Goal: Task Accomplishment & Management: Use online tool/utility

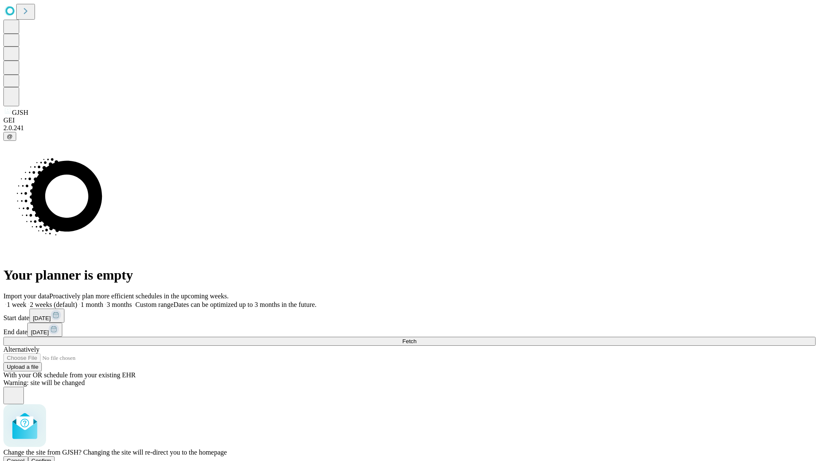
click at [52, 457] on span "Confirm" at bounding box center [42, 460] width 20 height 6
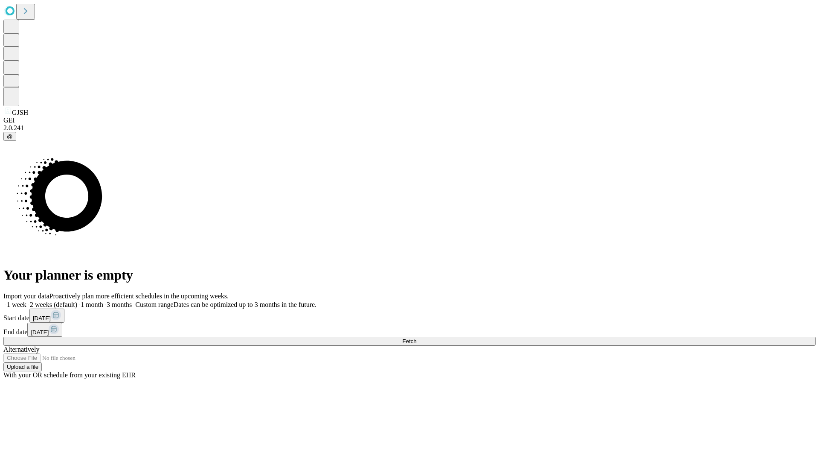
click at [26, 301] on label "1 week" at bounding box center [14, 304] width 23 height 7
click at [416, 338] on span "Fetch" at bounding box center [409, 341] width 14 height 6
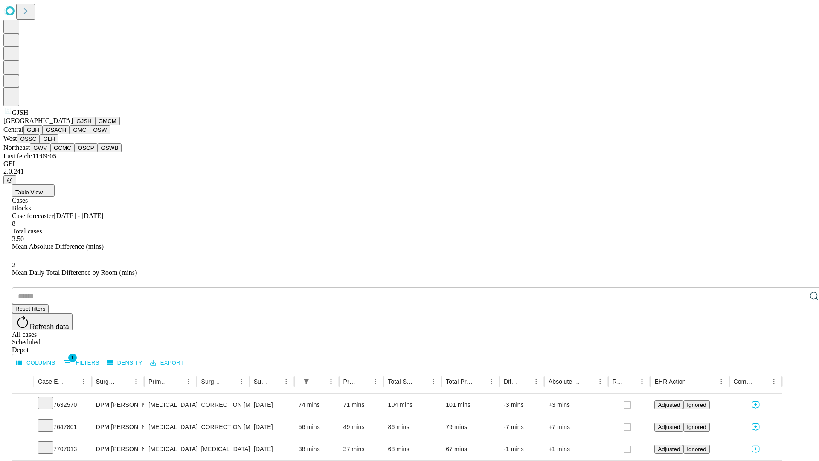
click at [95, 125] on button "GMCM" at bounding box center [107, 120] width 25 height 9
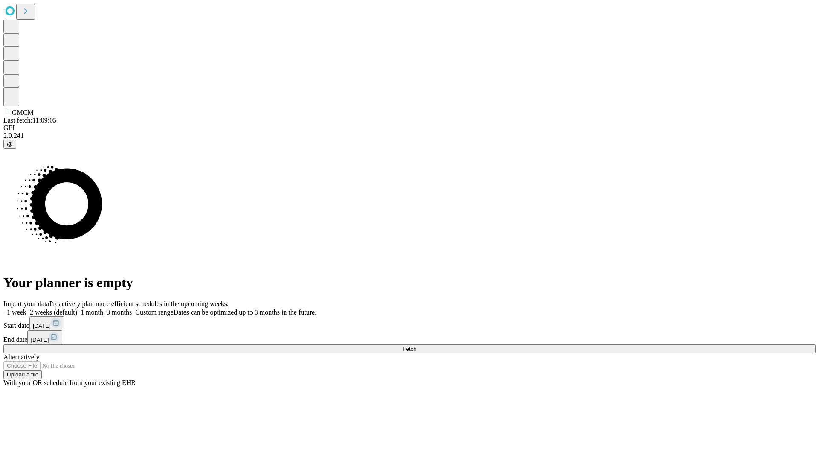
click at [26, 308] on label "1 week" at bounding box center [14, 311] width 23 height 7
click at [416, 346] on span "Fetch" at bounding box center [409, 349] width 14 height 6
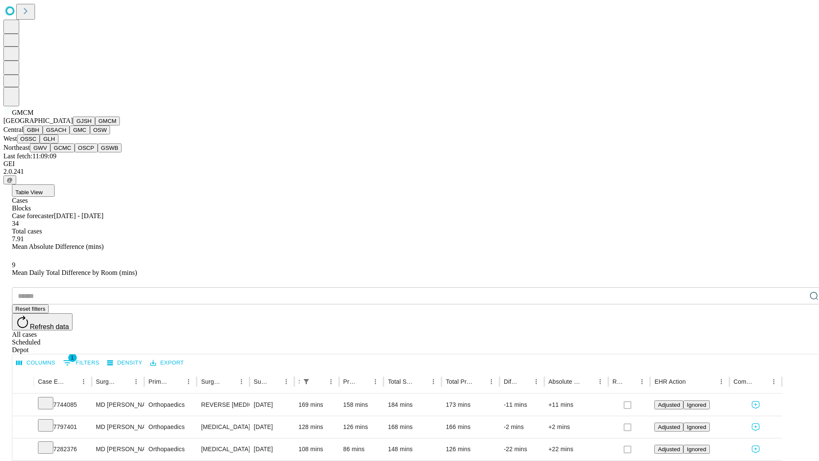
click at [43, 134] on button "GBH" at bounding box center [32, 129] width 19 height 9
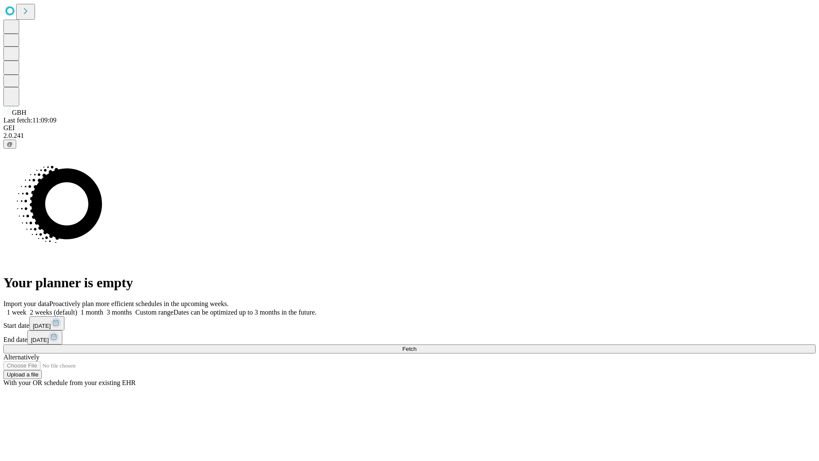
click at [416, 346] on span "Fetch" at bounding box center [409, 349] width 14 height 6
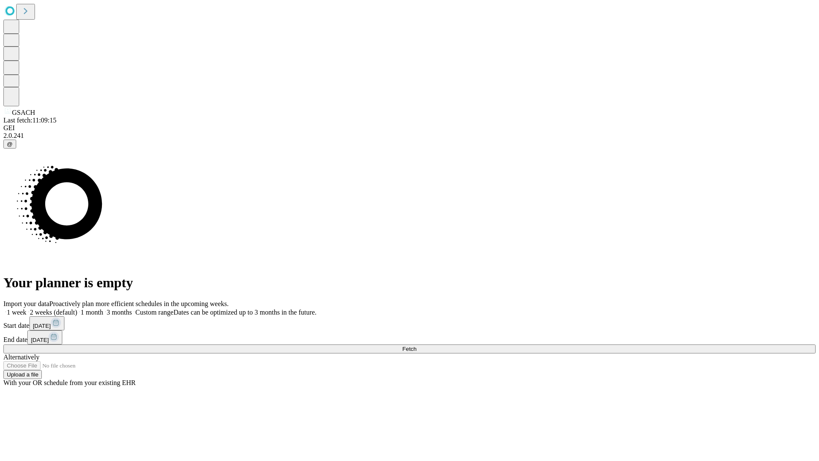
click at [416, 346] on span "Fetch" at bounding box center [409, 349] width 14 height 6
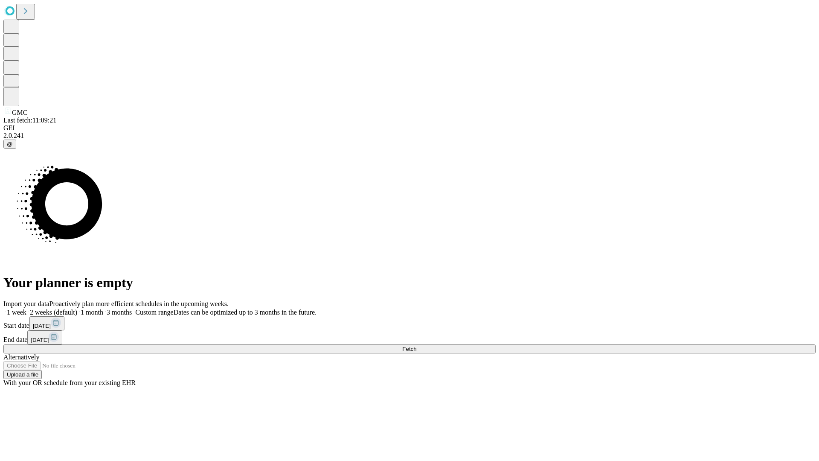
click at [26, 308] on label "1 week" at bounding box center [14, 311] width 23 height 7
click at [416, 346] on span "Fetch" at bounding box center [409, 349] width 14 height 6
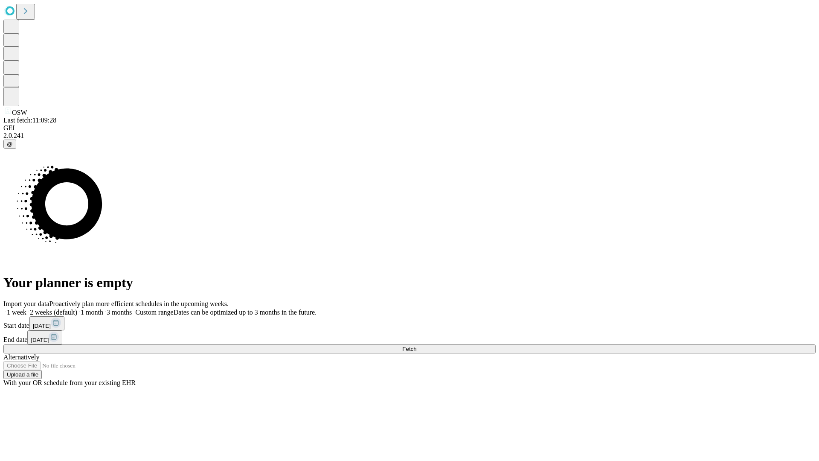
click at [26, 308] on label "1 week" at bounding box center [14, 311] width 23 height 7
click at [416, 346] on span "Fetch" at bounding box center [409, 349] width 14 height 6
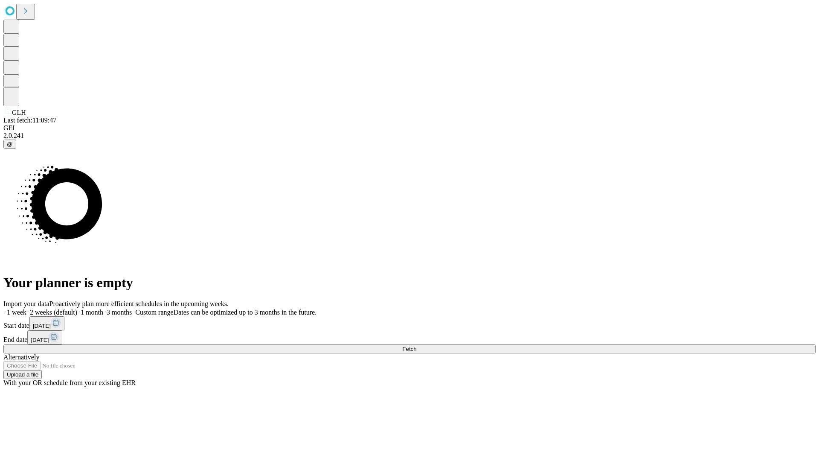
click at [416, 346] on span "Fetch" at bounding box center [409, 349] width 14 height 6
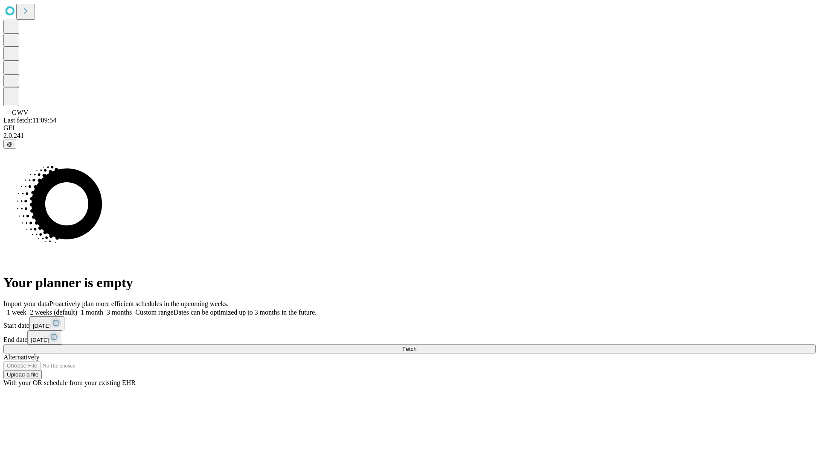
click at [26, 308] on label "1 week" at bounding box center [14, 311] width 23 height 7
click at [416, 346] on span "Fetch" at bounding box center [409, 349] width 14 height 6
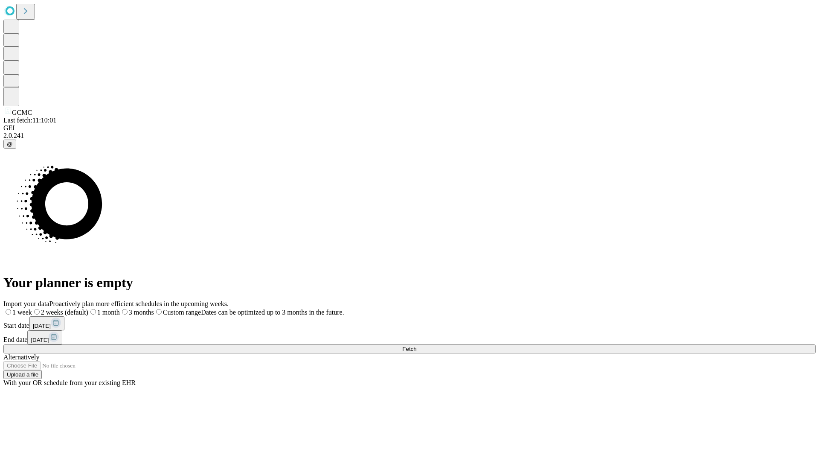
click at [32, 308] on label "1 week" at bounding box center [17, 311] width 29 height 7
click at [416, 346] on span "Fetch" at bounding box center [409, 349] width 14 height 6
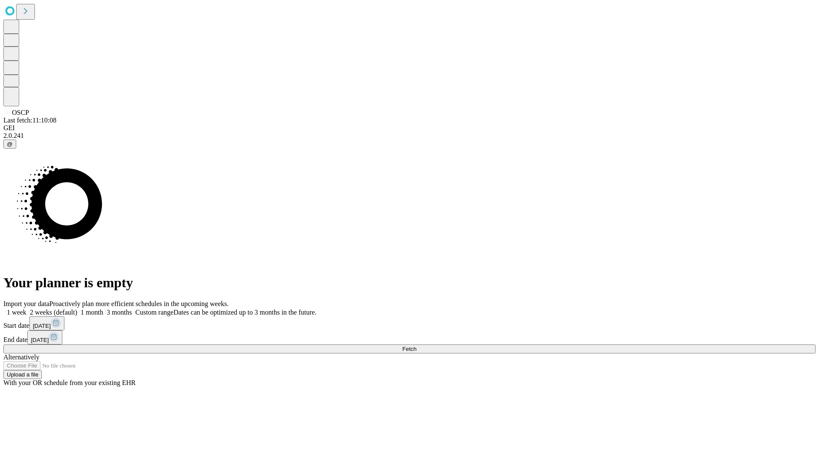
click at [26, 308] on label "1 week" at bounding box center [14, 311] width 23 height 7
click at [416, 346] on span "Fetch" at bounding box center [409, 349] width 14 height 6
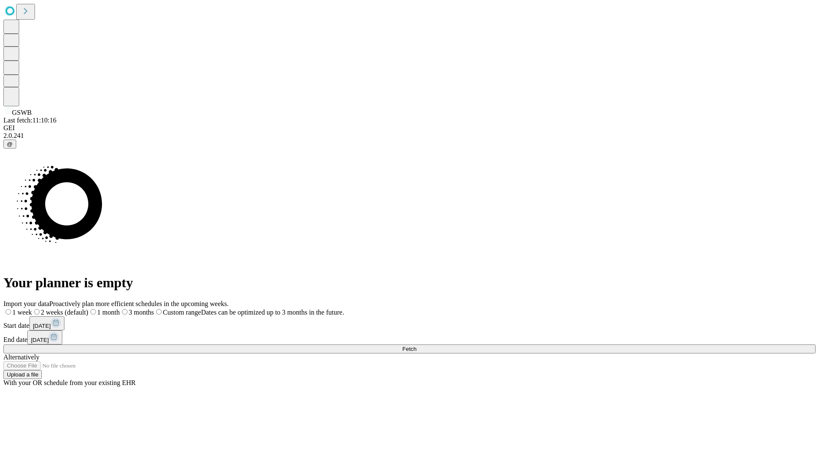
click at [32, 308] on label "1 week" at bounding box center [17, 311] width 29 height 7
click at [416, 346] on span "Fetch" at bounding box center [409, 349] width 14 height 6
